Goal: Check status: Check status

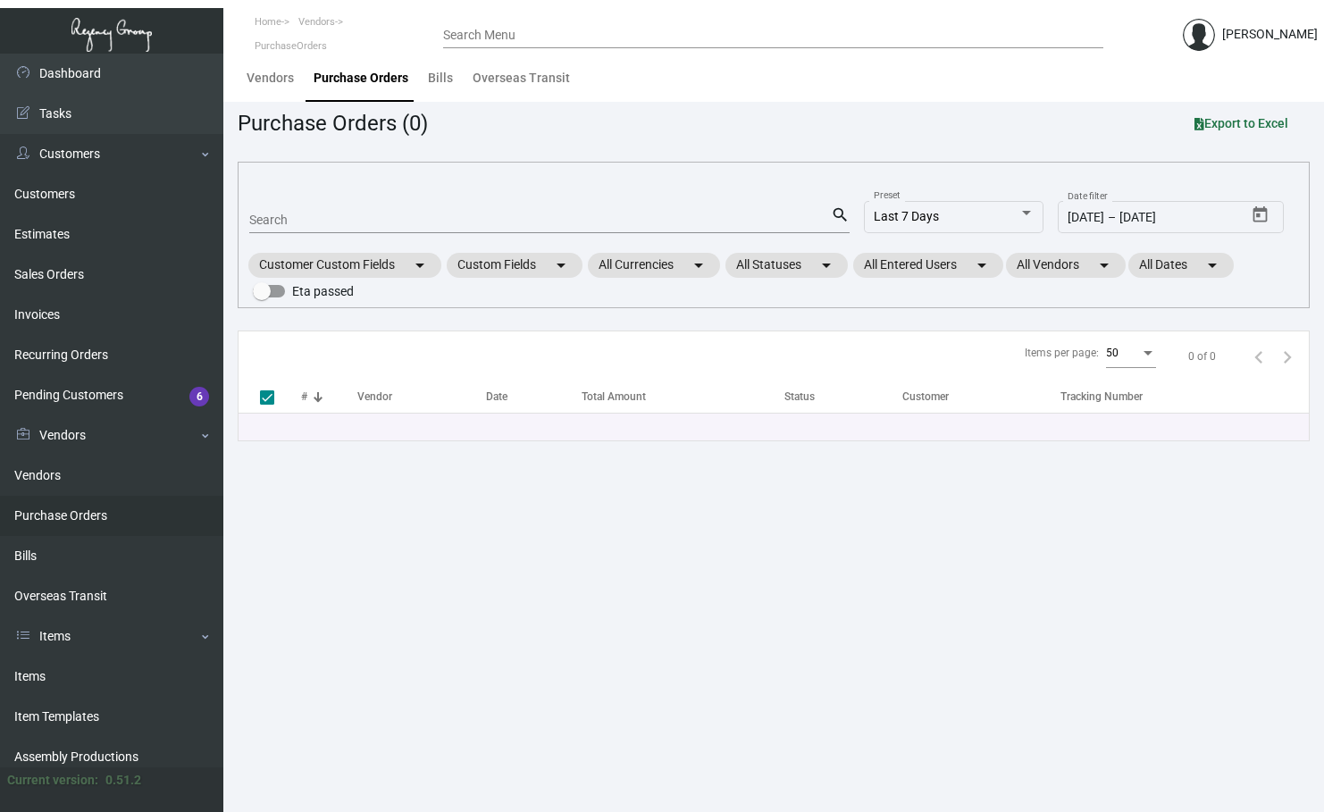
click at [278, 206] on div "Search" at bounding box center [540, 219] width 582 height 28
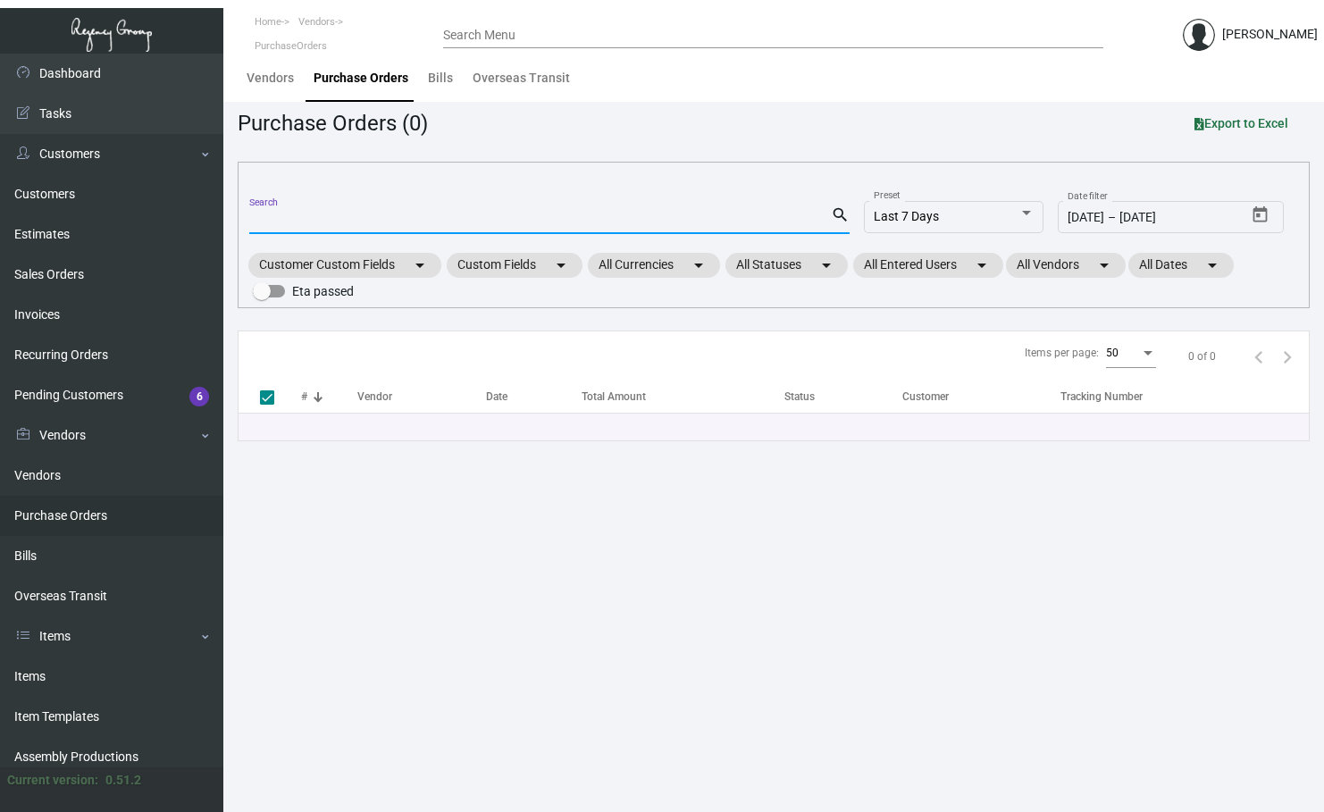
click at [280, 216] on input "Search" at bounding box center [540, 221] width 582 height 14
paste input "103198"
type input "103198"
checkbox input "false"
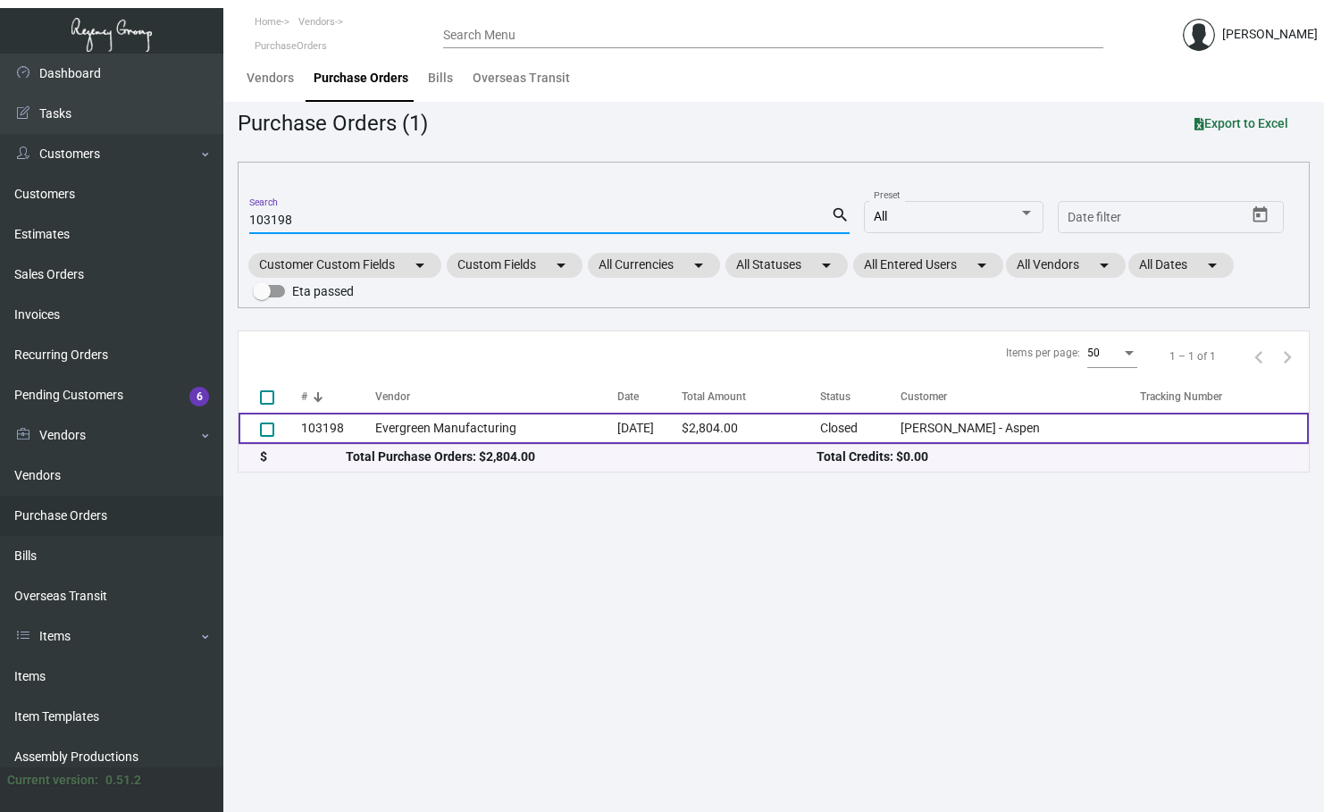
click at [497, 426] on td "Evergreen Manufacturing" at bounding box center [496, 428] width 243 height 31
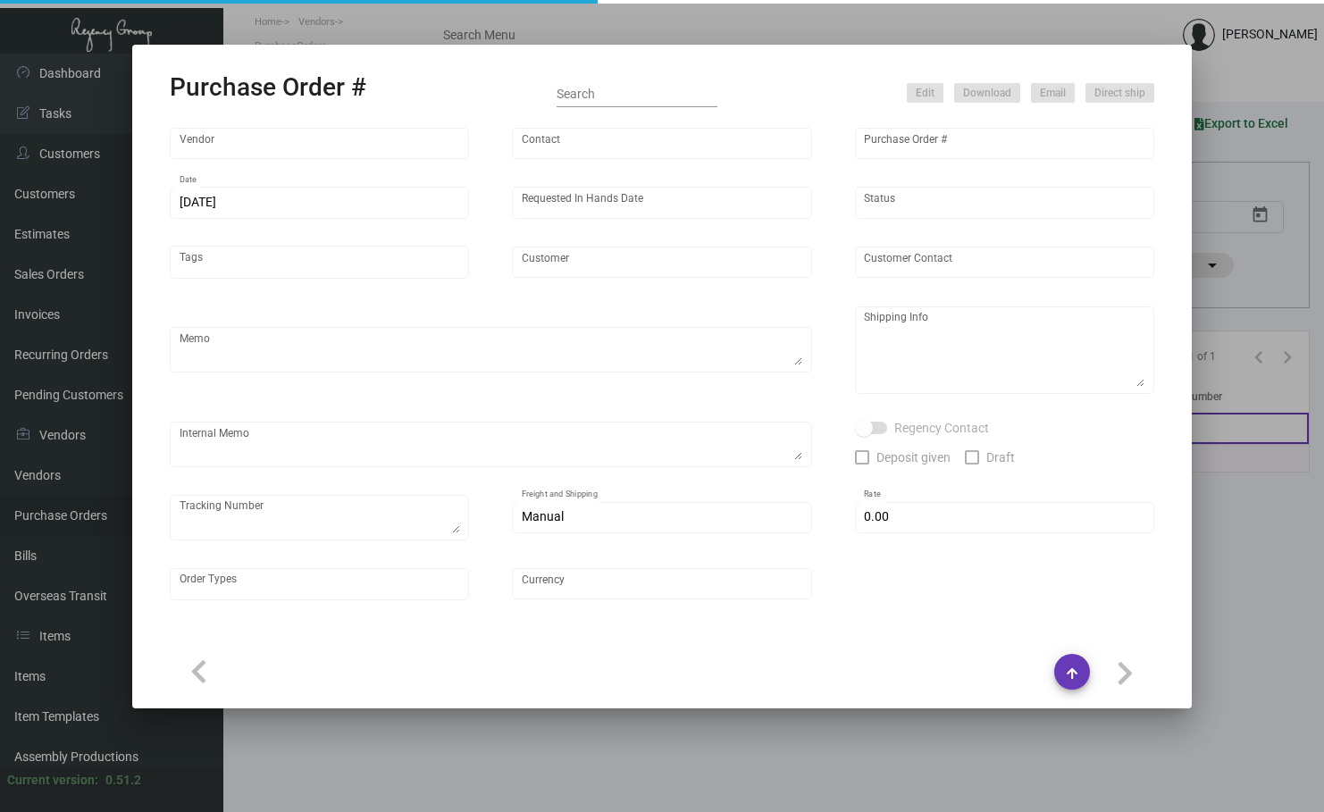
type input "Evergreen Manufacturing"
type input "[PERSON_NAME]"
type input "103198"
type input "[DATE]"
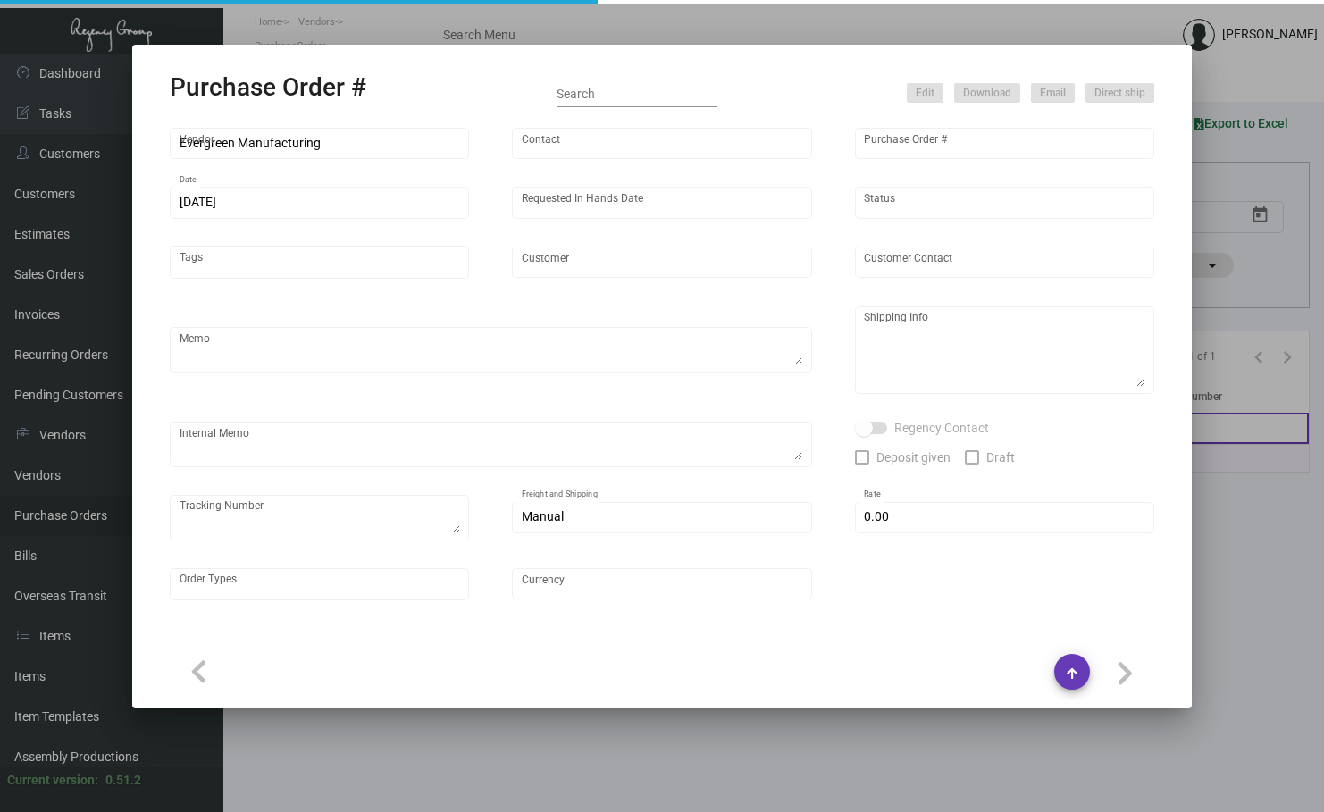
type input "[PERSON_NAME] - Aspen"
type textarea "Order#33373; estimated finish date is [DATE]. ***ANY PRICE DISCREPANCY MUST BE …"
type textarea "Regency Group LA [STREET_ADDRESS]"
type textarea "LA Warehouse. [DATE] - [PERSON_NAME] stock will take 3-5 weeks to get. 2/6 - 1 …"
checkbox input "true"
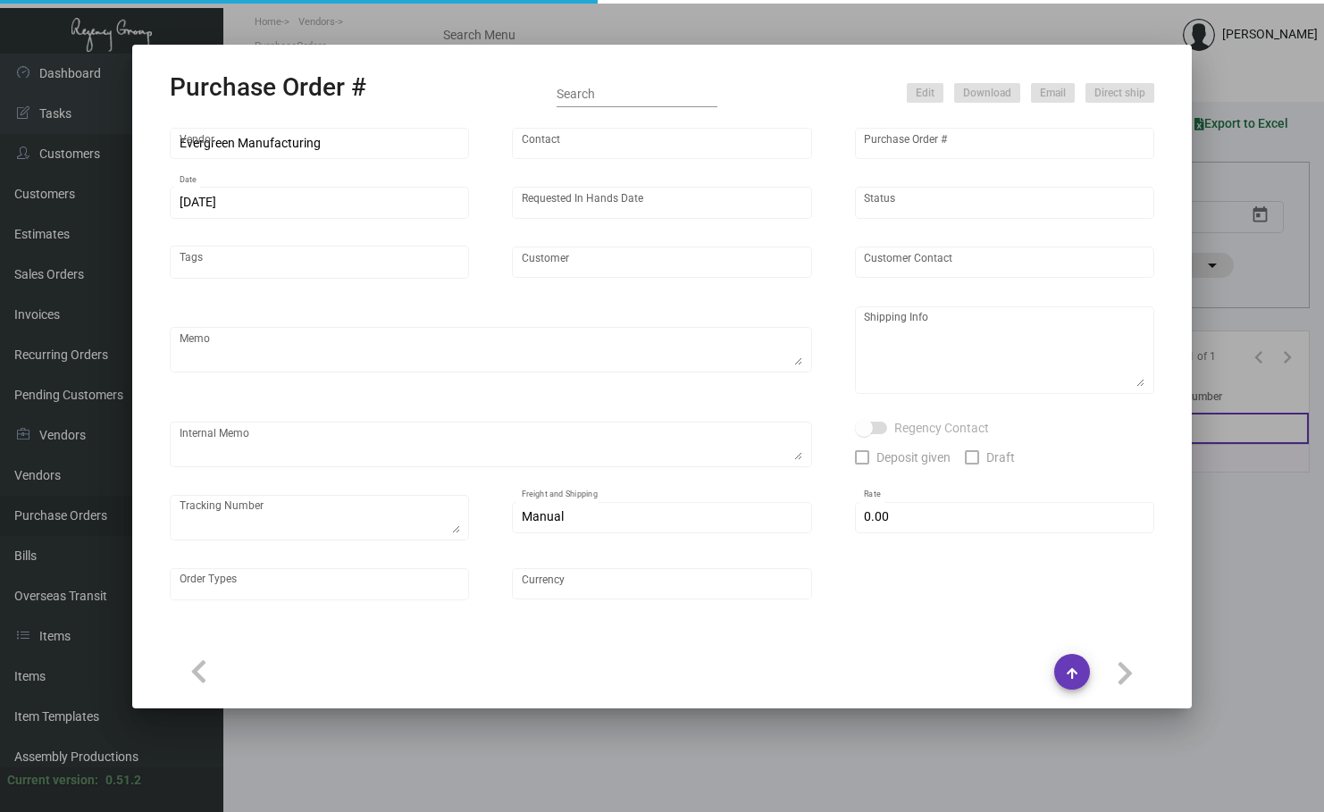
type input "$ 0.00"
type input "United States Dollar $"
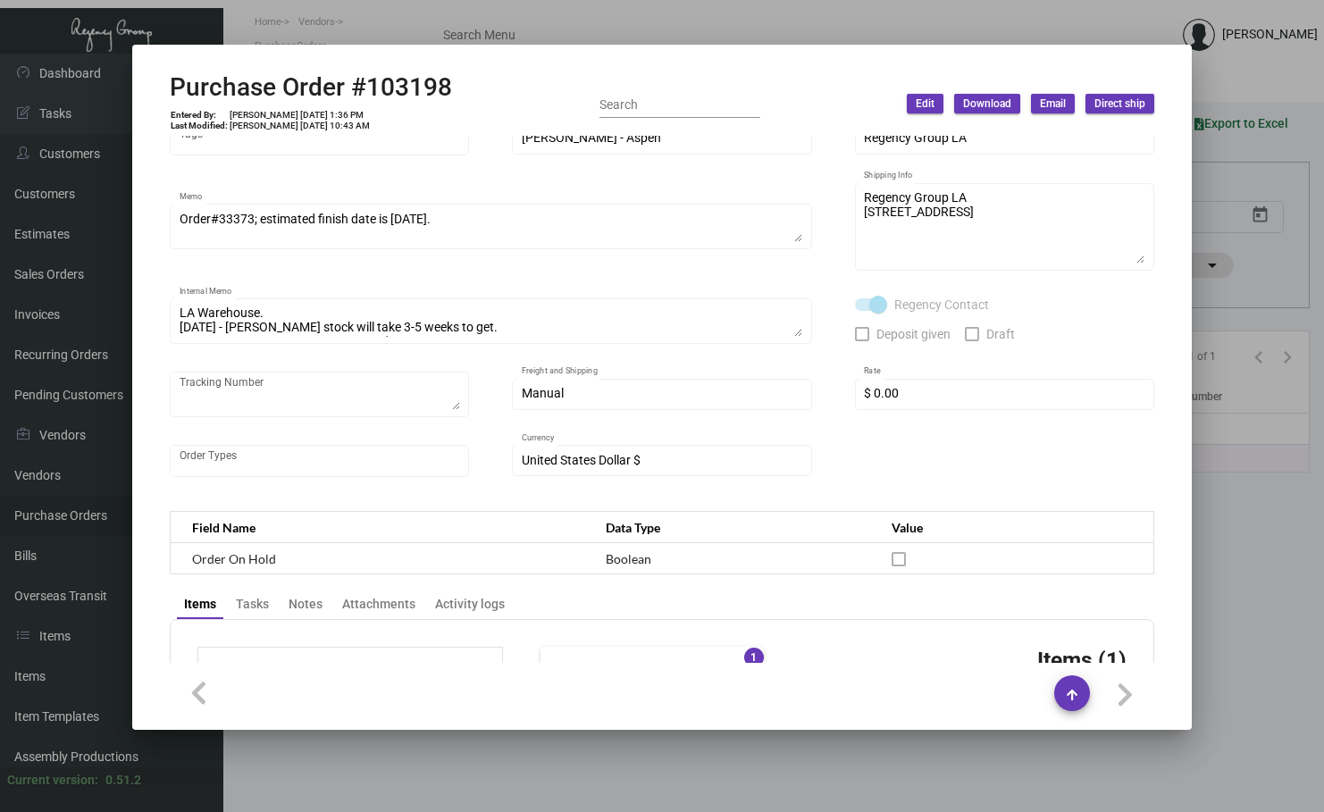
scroll to position [138, 0]
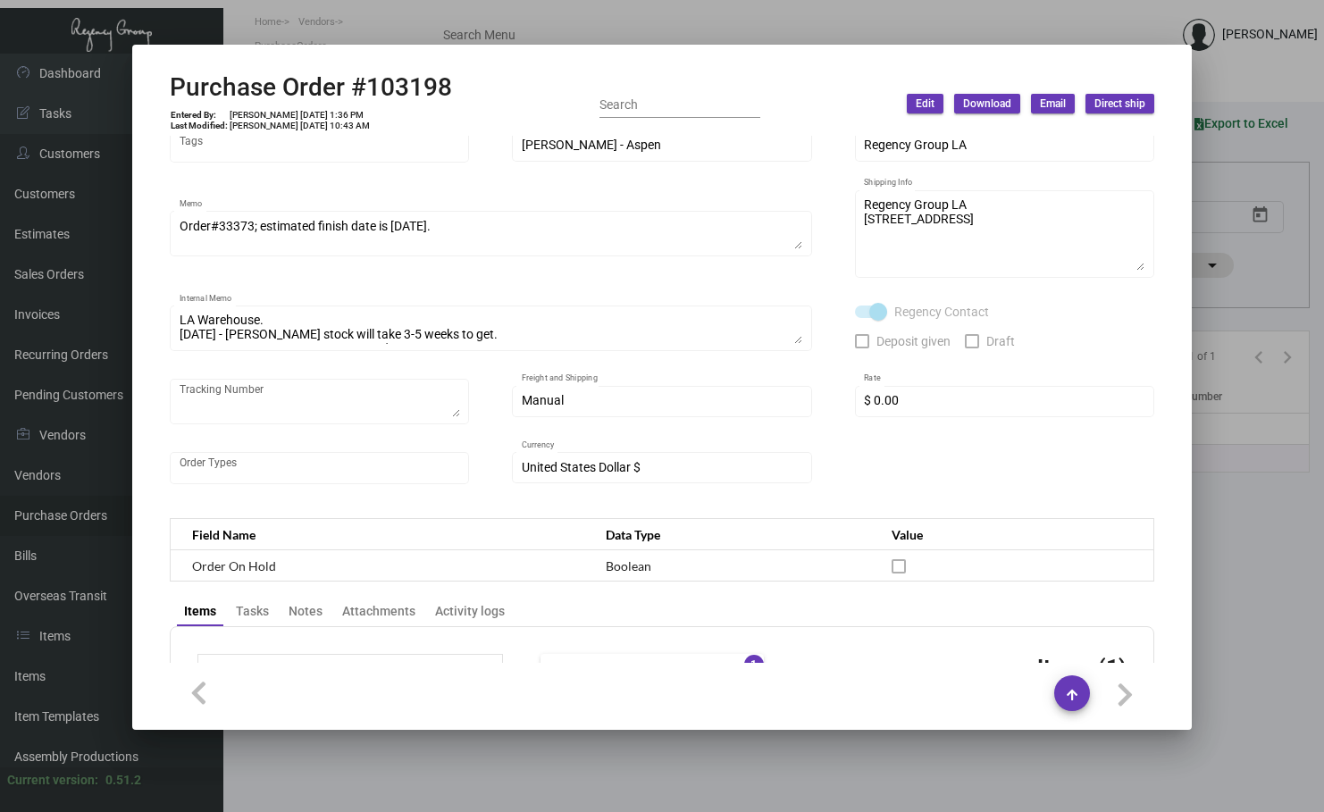
click at [1230, 513] on div at bounding box center [662, 406] width 1324 height 812
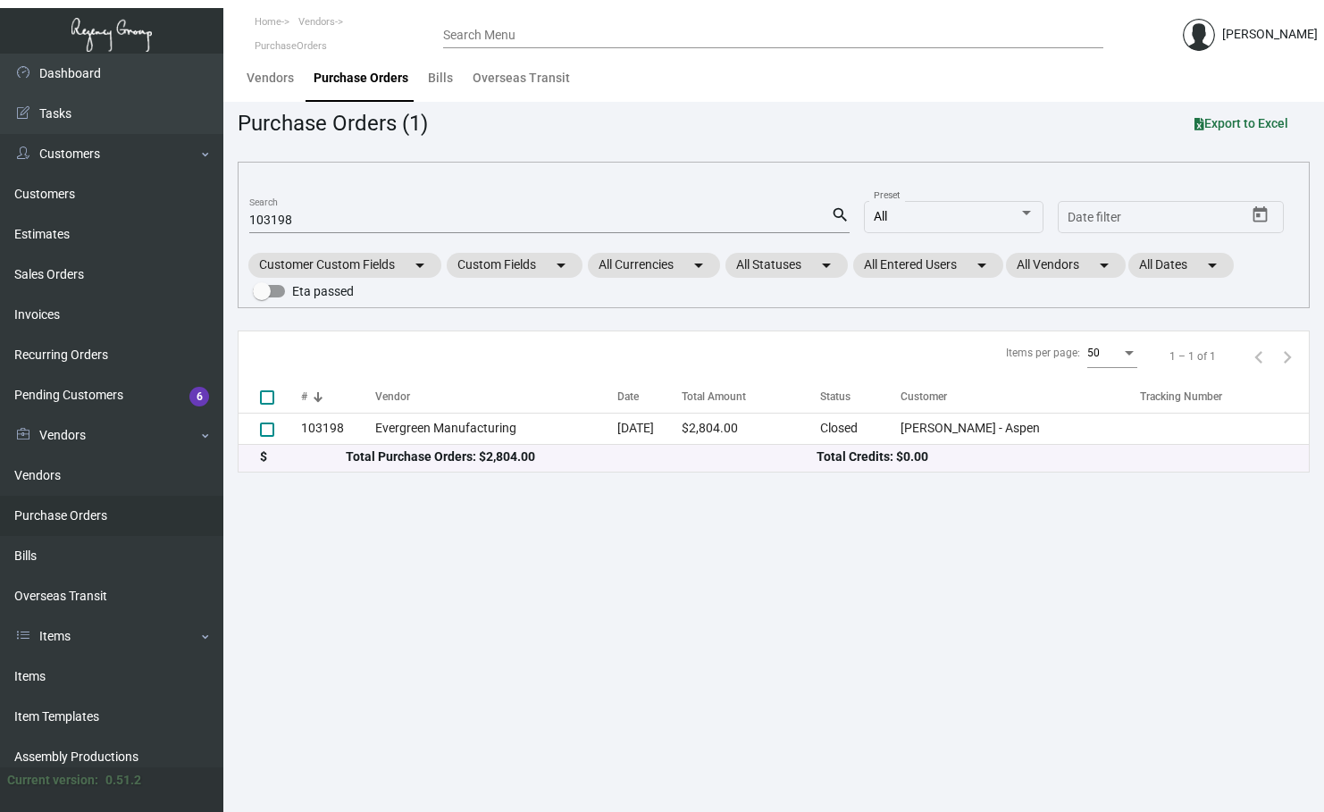
click at [583, 620] on main "Vendors Purchase Orders Bills Overseas Transit Purchase Orders (1) Export to Ex…" at bounding box center [773, 433] width 1101 height 759
